Goal: Information Seeking & Learning: Learn about a topic

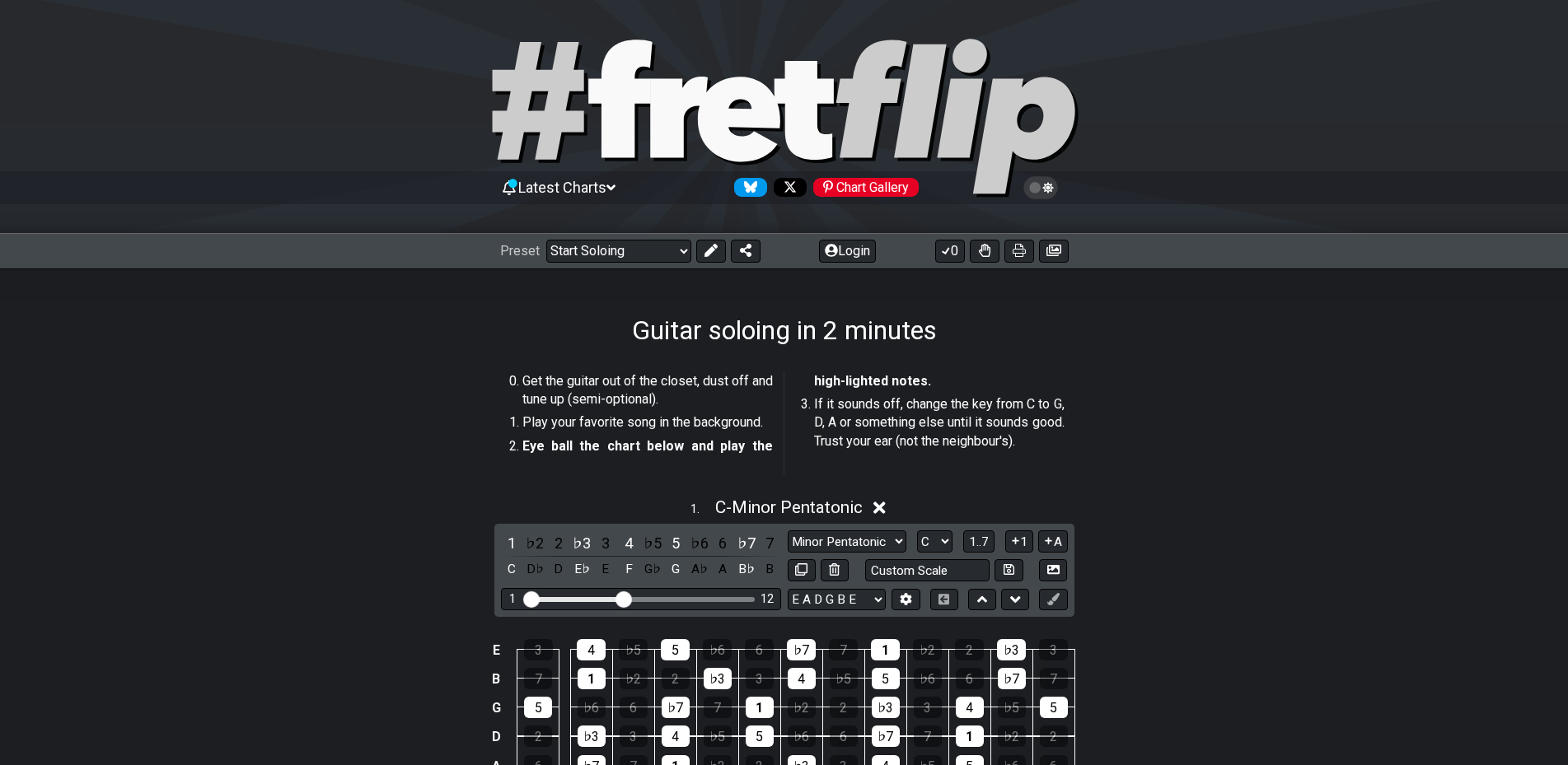
select select "/how-to-solo"
select select "C"
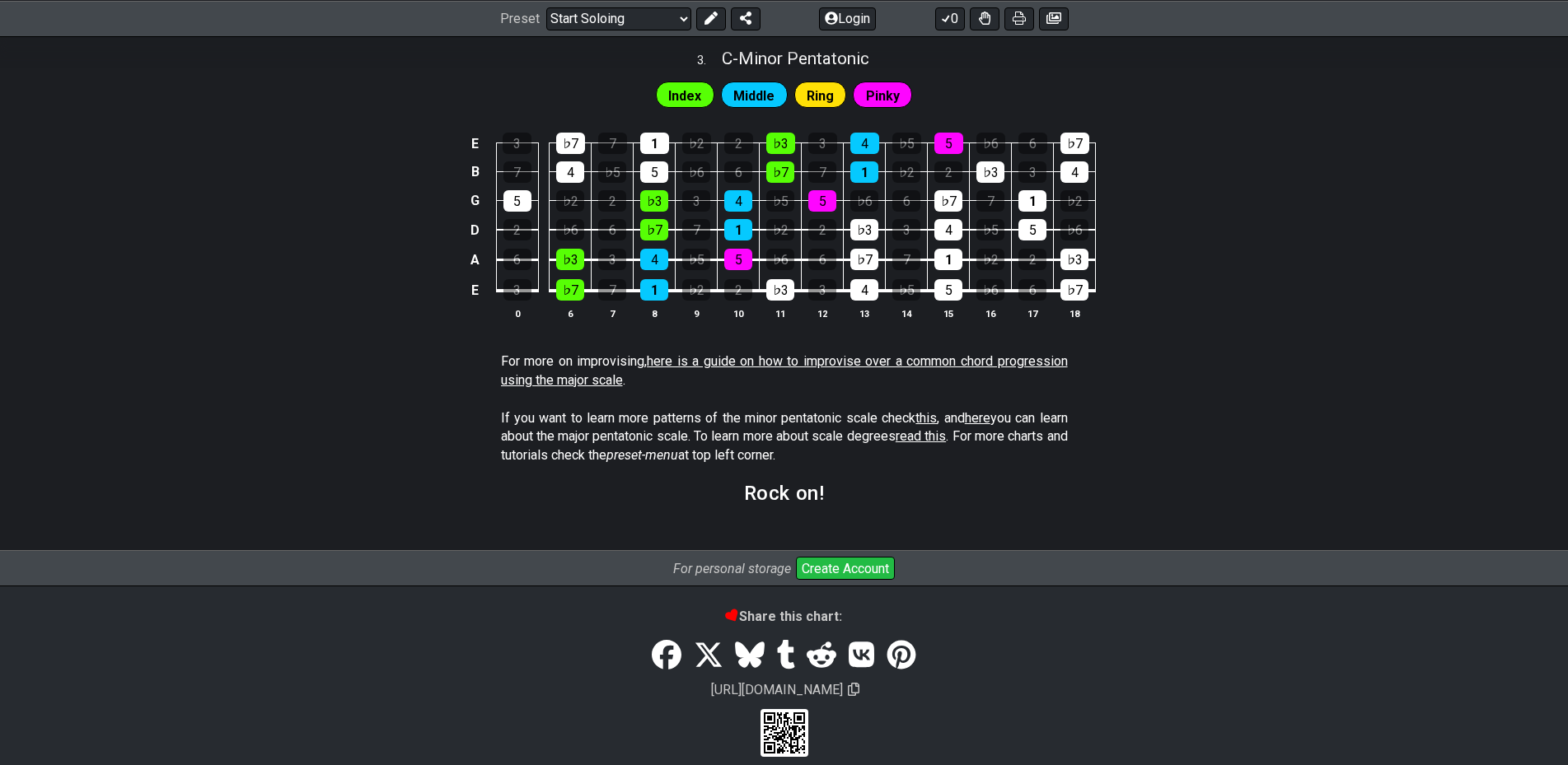
scroll to position [1315, 0]
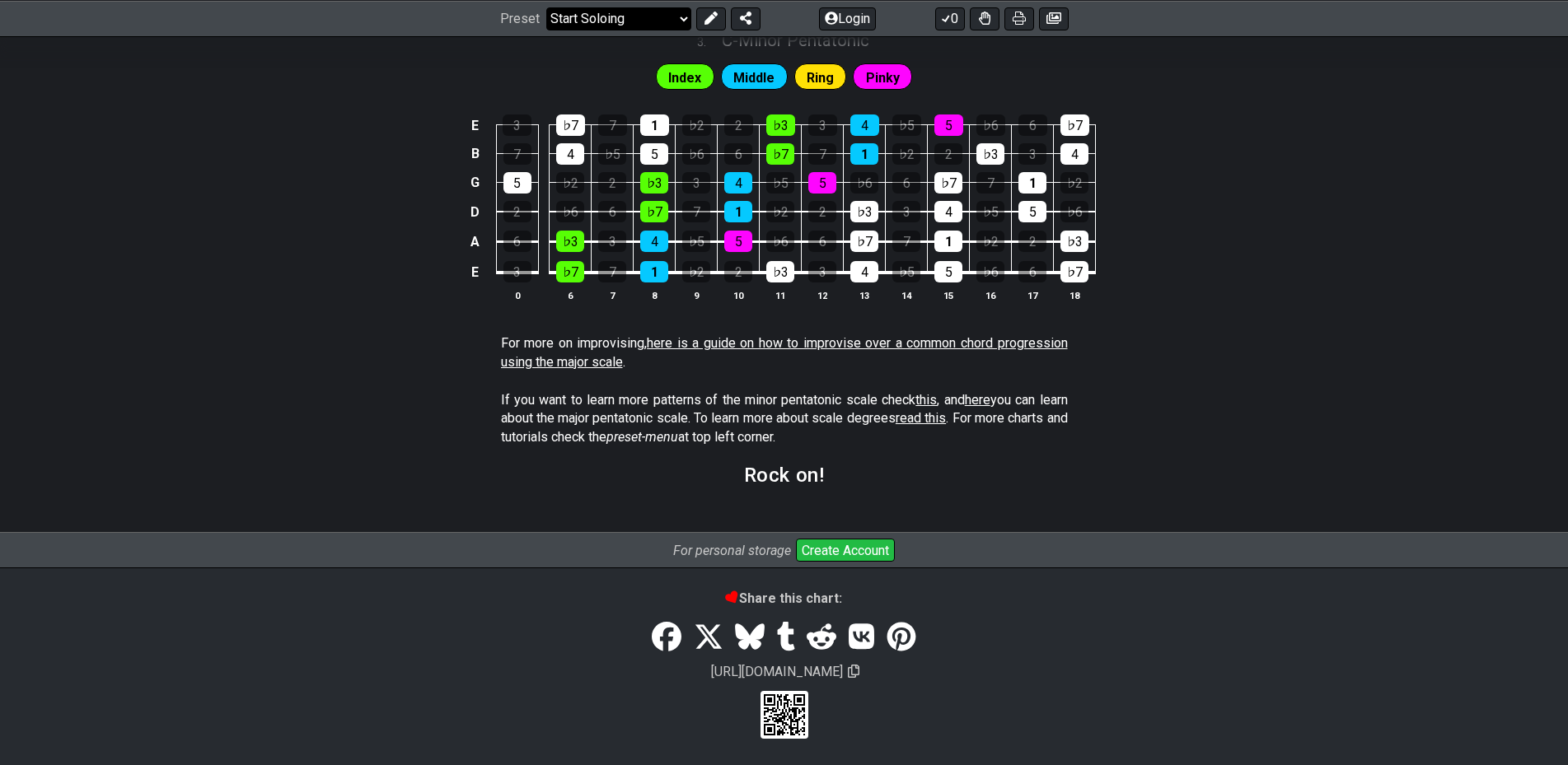
click at [671, 19] on select "Welcome to #fretflip! Initial Preset Custom Preset Minor Pentatonic Major Penta…" at bounding box center [619, 18] width 145 height 23
click at [546, 30] on select "Welcome to #fretflip! Initial Preset Custom Preset Minor Pentatonic Major Penta…" at bounding box center [619, 18] width 145 height 23
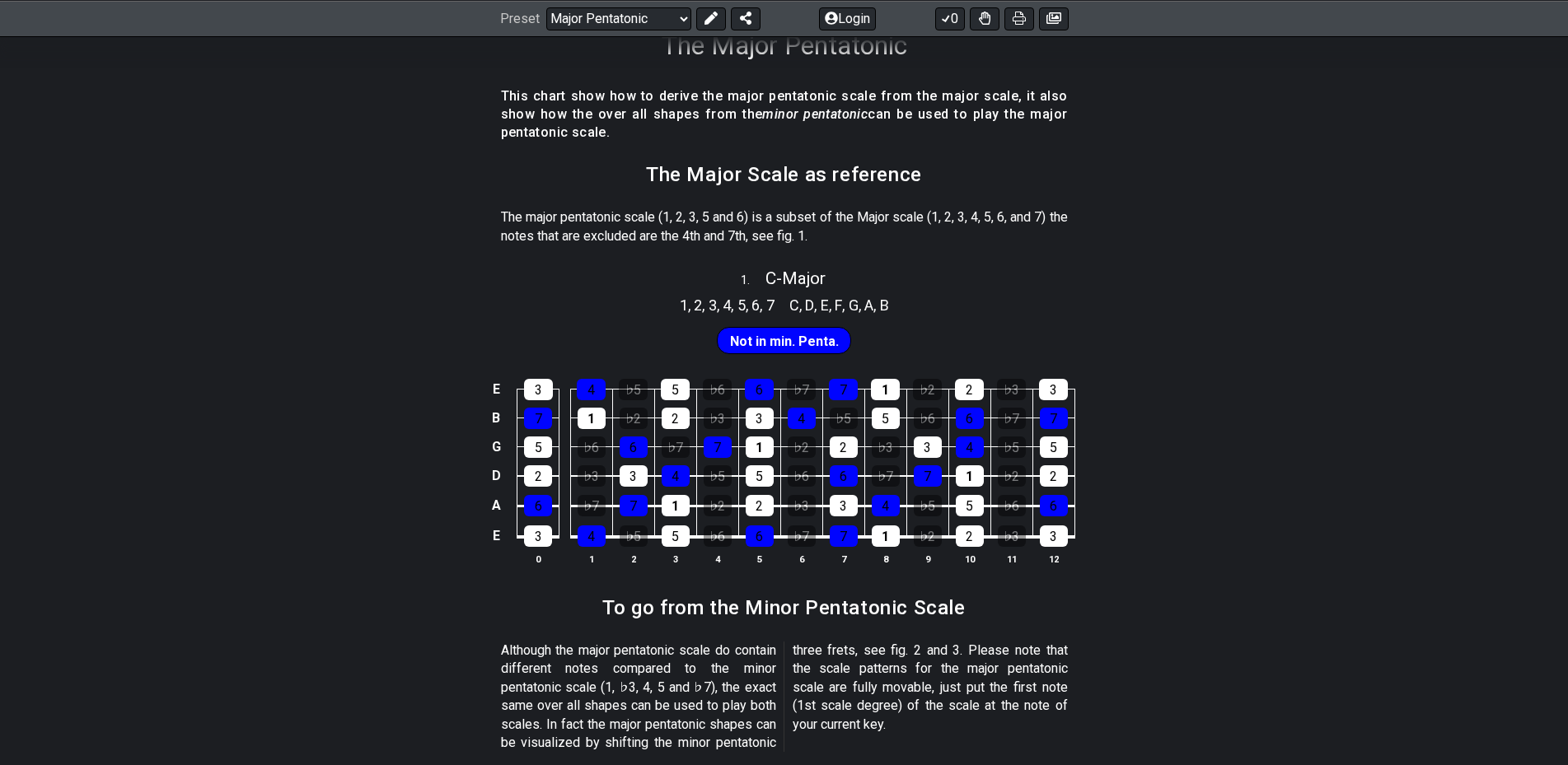
scroll to position [329, 0]
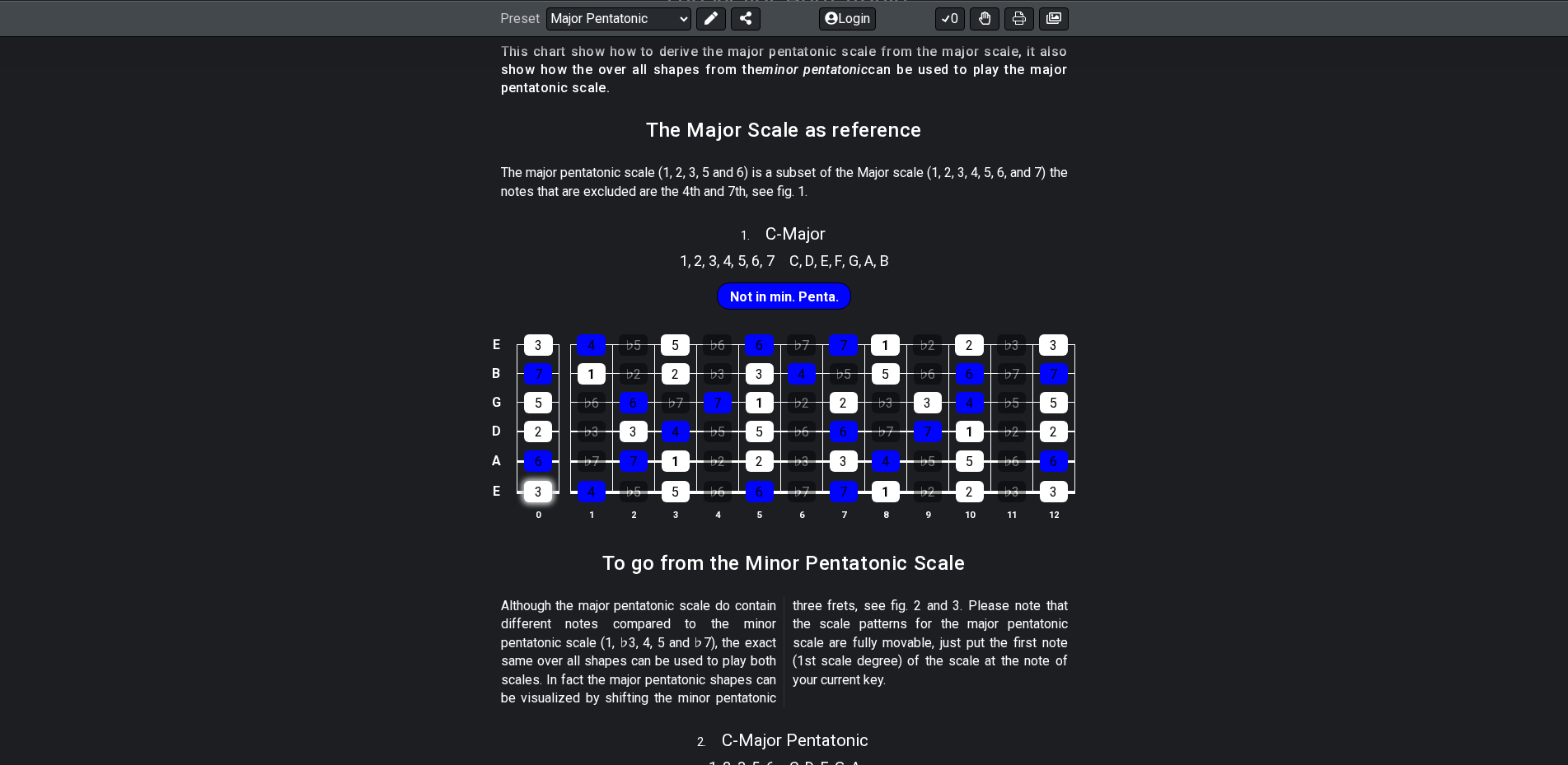
click at [540, 496] on div "3" at bounding box center [538, 491] width 28 height 21
click at [583, 491] on div "4" at bounding box center [591, 491] width 28 height 21
click at [589, 490] on div "4" at bounding box center [591, 491] width 28 height 21
click at [539, 494] on div "3" at bounding box center [538, 491] width 28 height 21
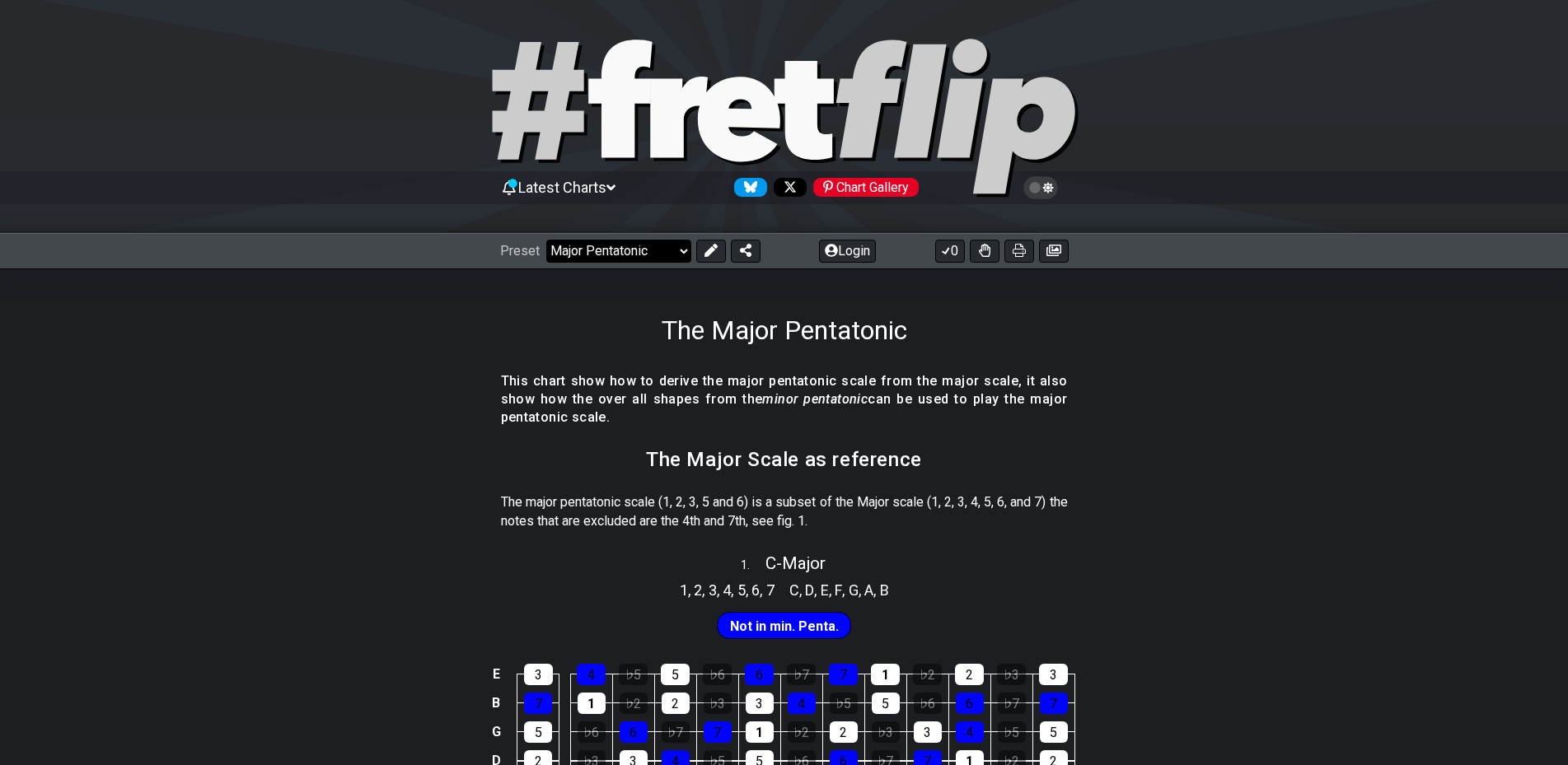
click at [671, 254] on select "Welcome to #fretflip! Initial Preset Custom Preset Minor Pentatonic Major Penta…" at bounding box center [619, 251] width 145 height 23
click at [546, 240] on select "Welcome to #fretflip! Initial Preset Custom Preset Minor Pentatonic Major Penta…" at bounding box center [619, 251] width 145 height 23
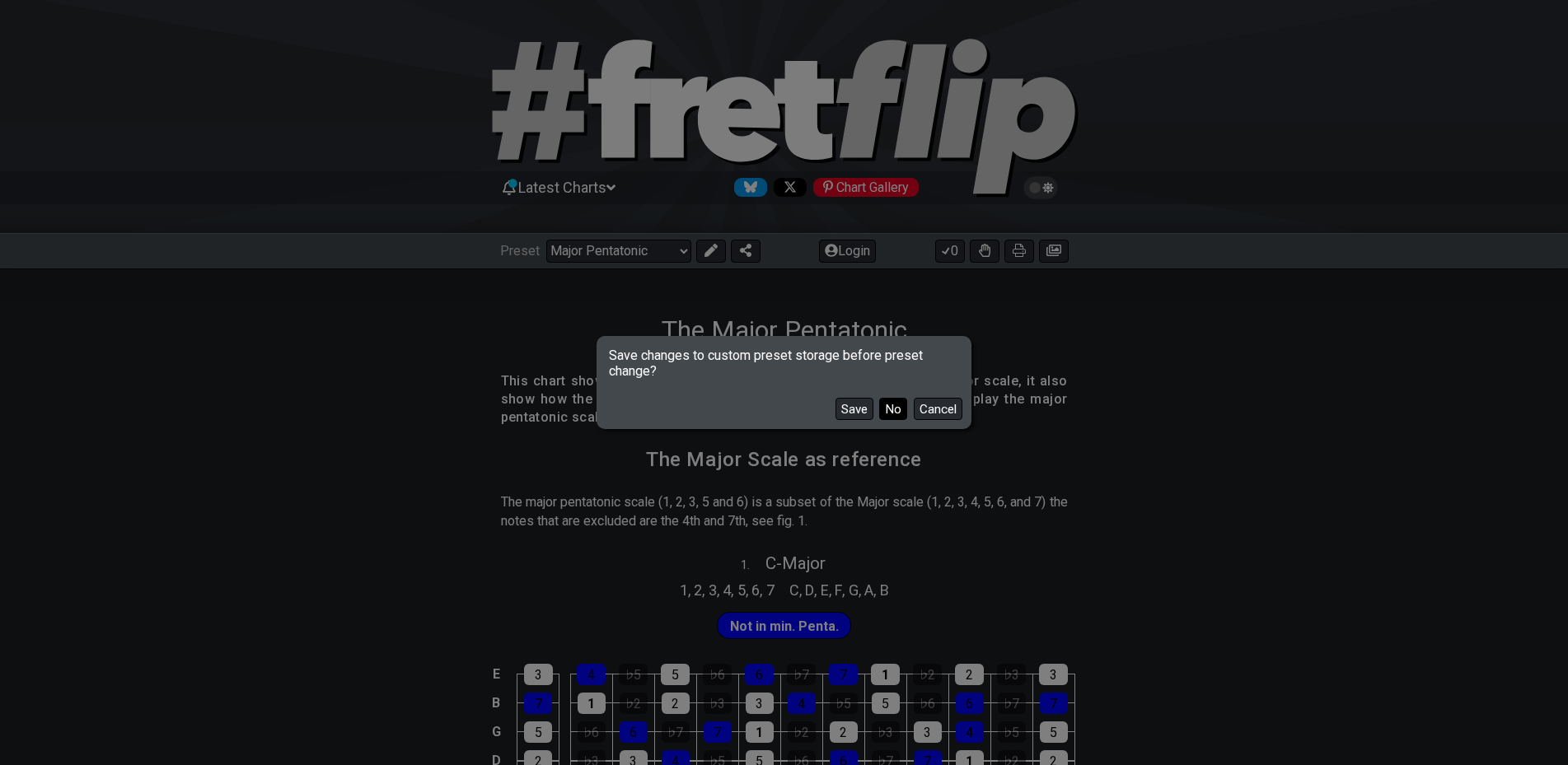
click at [892, 413] on button "No" at bounding box center [893, 409] width 28 height 22
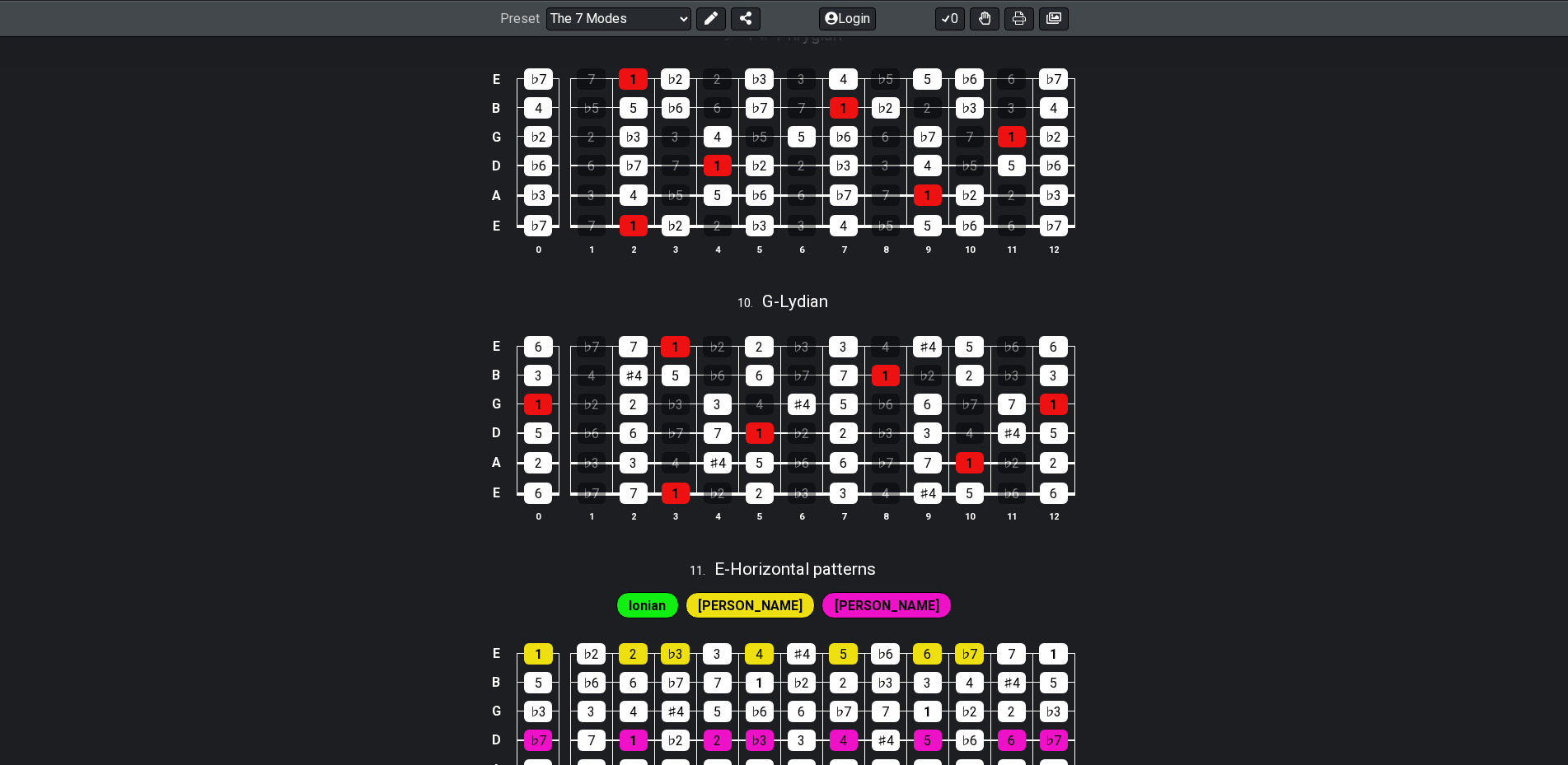
scroll to position [3147, 0]
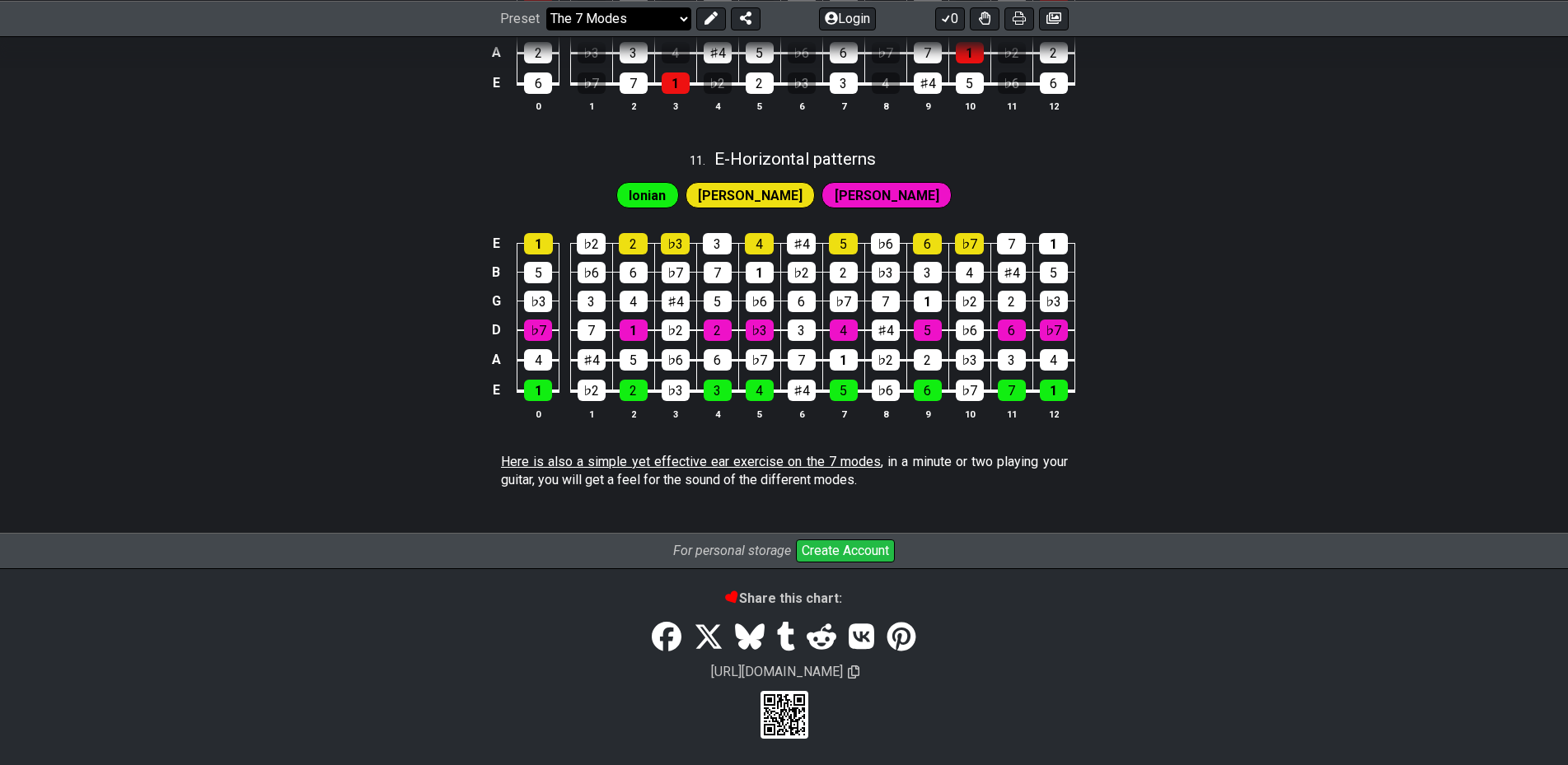
click at [663, 19] on select "Welcome to #fretflip! Initial Preset Custom Preset Minor Pentatonic Major Penta…" at bounding box center [619, 18] width 145 height 23
click at [546, 30] on select "Welcome to #fretflip! Initial Preset Custom Preset Minor Pentatonic Major Penta…" at bounding box center [619, 18] width 145 height 23
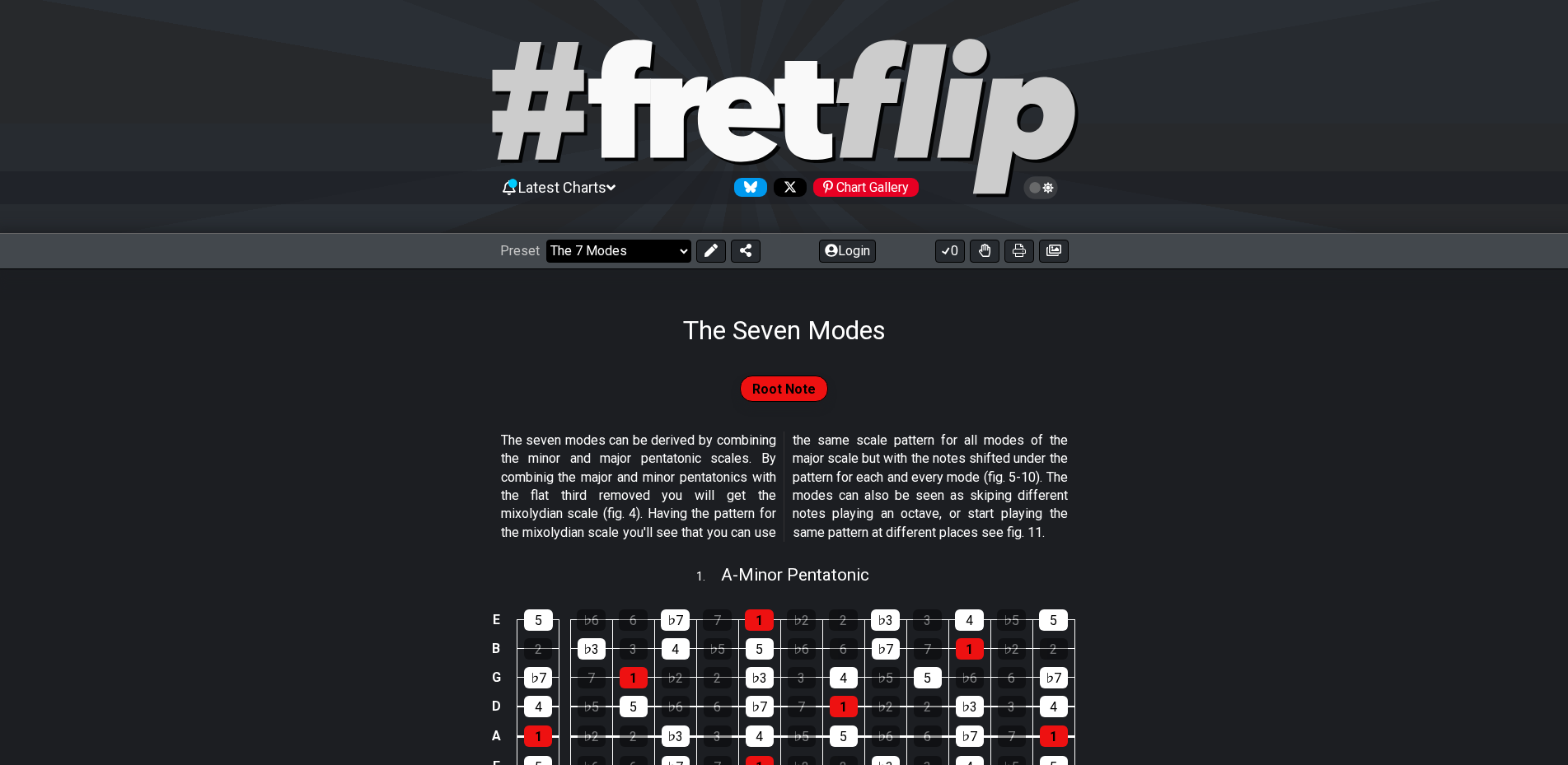
select select "/user-defined"
select select "A"
select select "C"
select select "A"
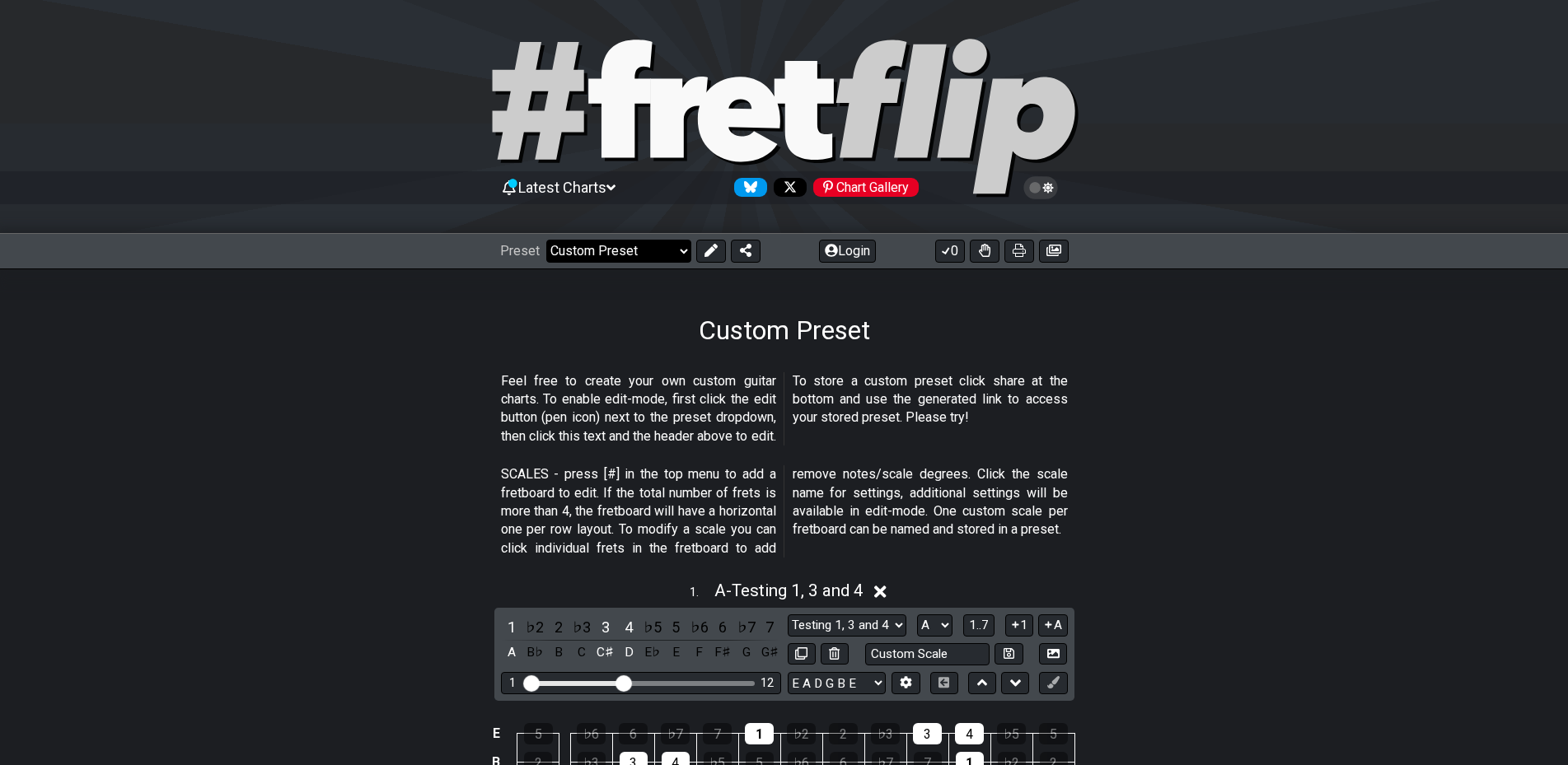
click at [658, 260] on select "Welcome to #fretflip! Initial Preset Custom Preset Minor Pentatonic Major Penta…" at bounding box center [619, 251] width 145 height 23
click at [651, 262] on select "Welcome to #fretflip! Initial Preset Custom Preset Minor Pentatonic Major Penta…" at bounding box center [619, 251] width 145 height 23
click at [546, 240] on select "Welcome to #fretflip! Initial Preset Custom Preset Minor Pentatonic Major Penta…" at bounding box center [619, 251] width 145 height 23
select select "/common-guitar-chords"
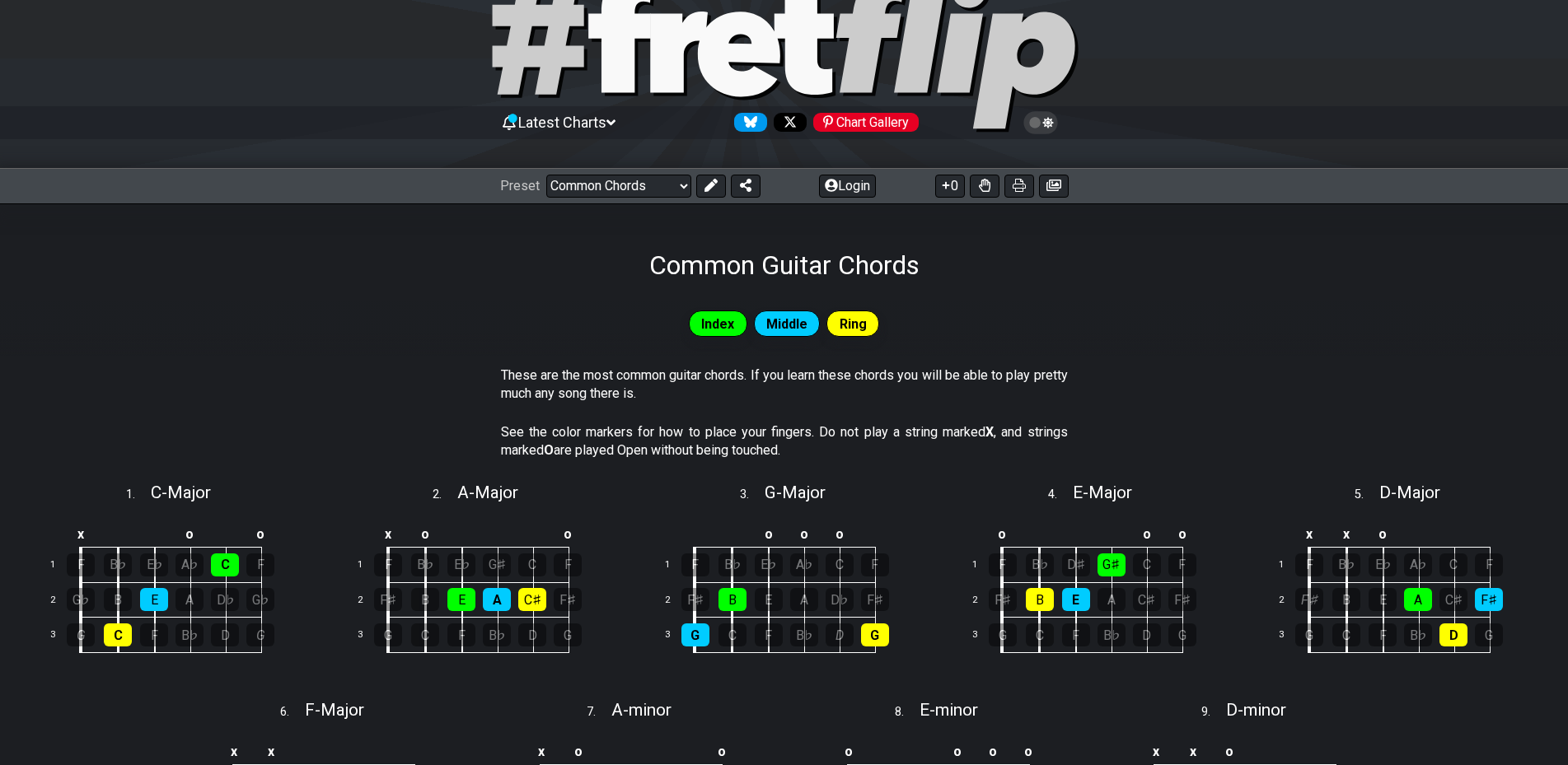
scroll to position [165, 0]
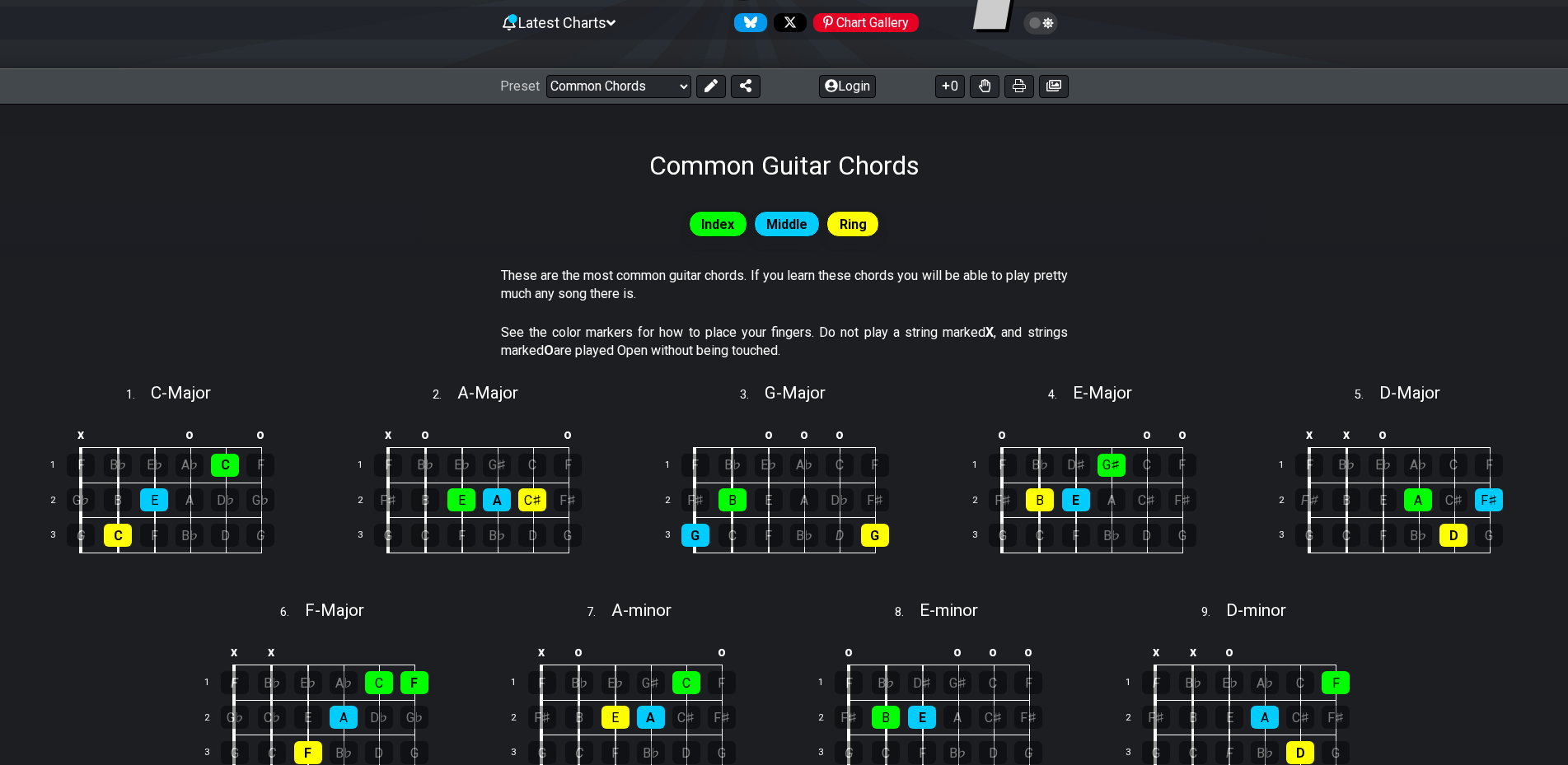
click at [852, 224] on span "Ring" at bounding box center [852, 224] width 27 height 24
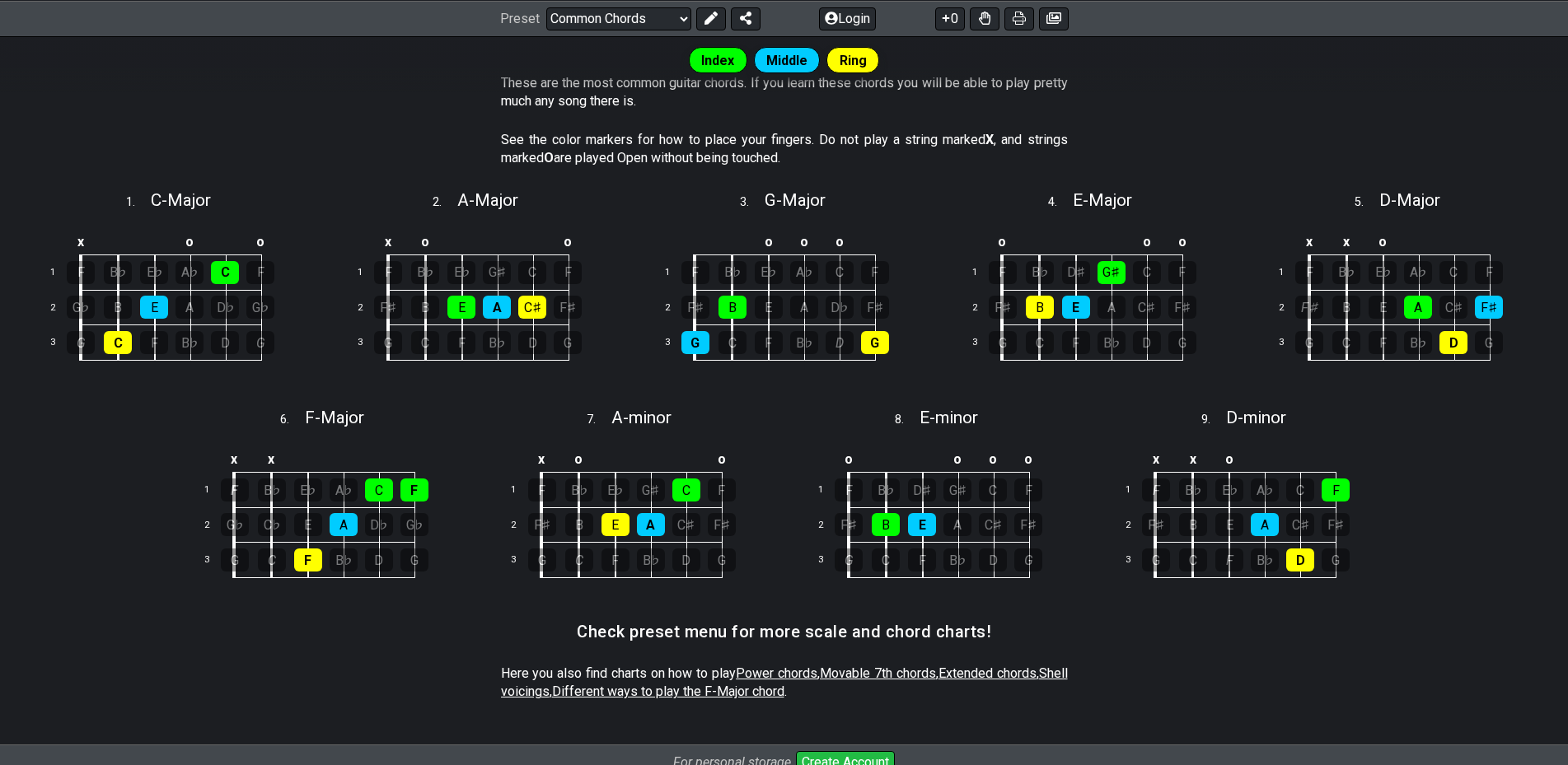
scroll to position [247, 0]
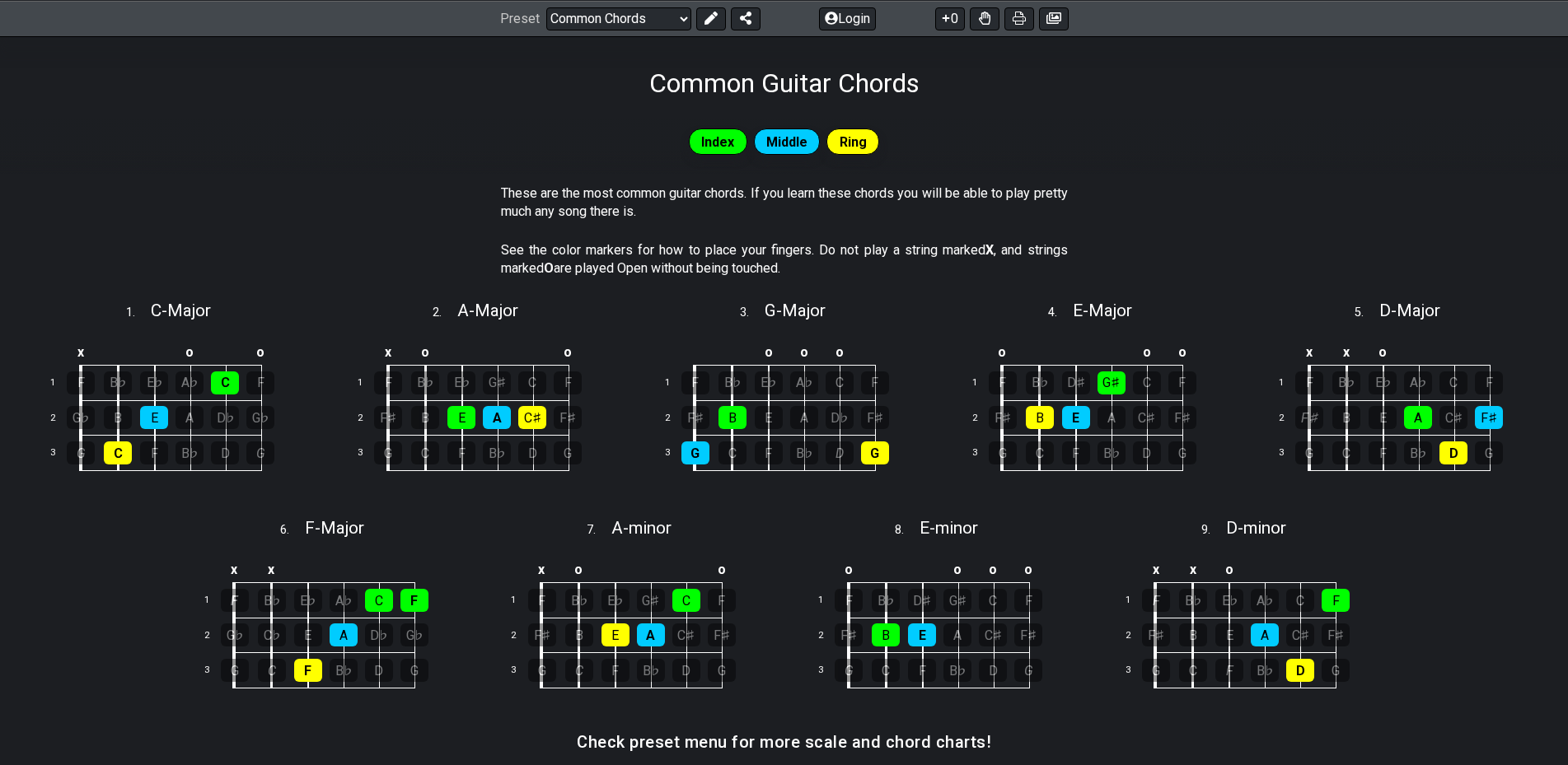
drag, startPoint x: 146, startPoint y: 356, endPoint x: 288, endPoint y: 484, distance: 191.2
click at [288, 486] on div "1 . C - Major x o o 1 F B♭ E♭ A♭ C F 2 G♭ B E A D♭ G♭ 3 G C F B♭ D G" at bounding box center [169, 400] width 296 height 217
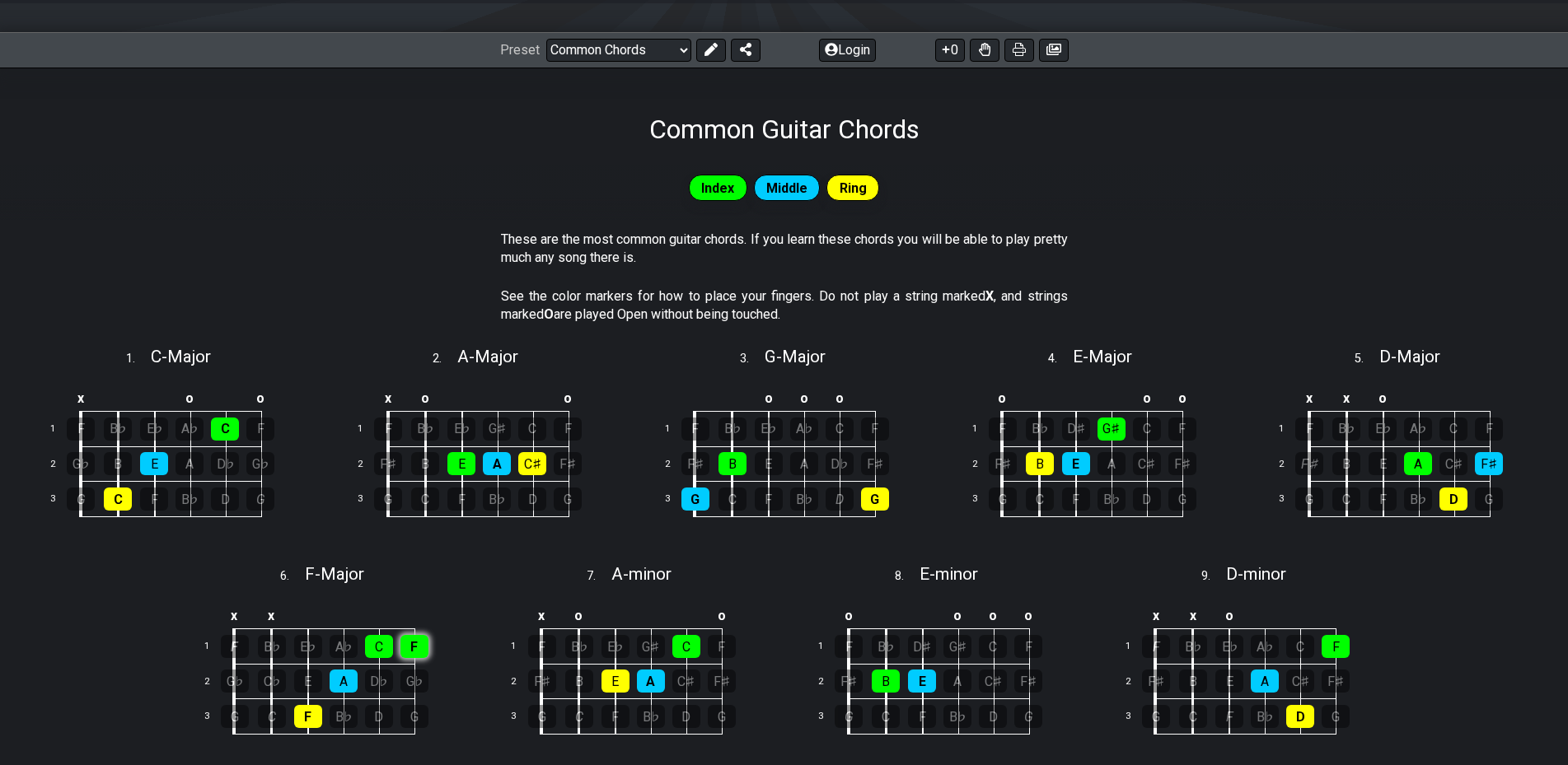
scroll to position [328, 0]
